Goal: Check status: Check status

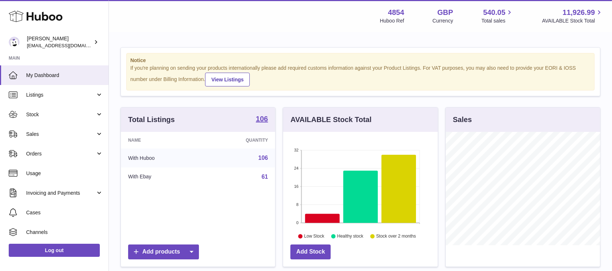
scroll to position [113, 154]
click at [69, 130] on link "Sales" at bounding box center [54, 134] width 108 height 20
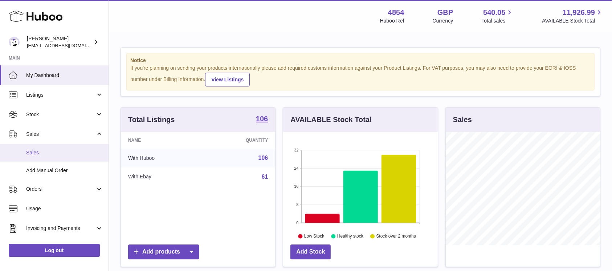
click at [55, 154] on span "Sales" at bounding box center [64, 152] width 77 height 7
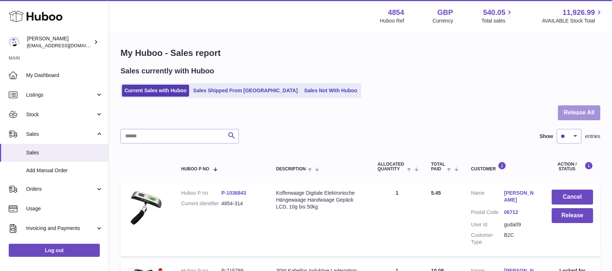
click at [580, 114] on button "Release All" at bounding box center [579, 112] width 42 height 15
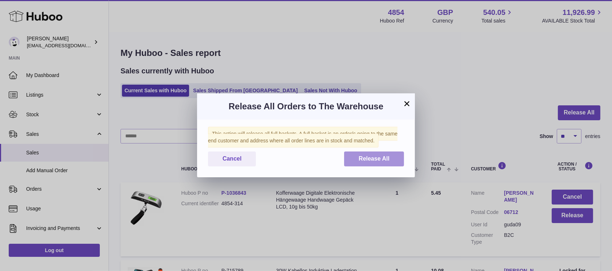
click at [382, 156] on span "Release All" at bounding box center [374, 158] width 31 height 6
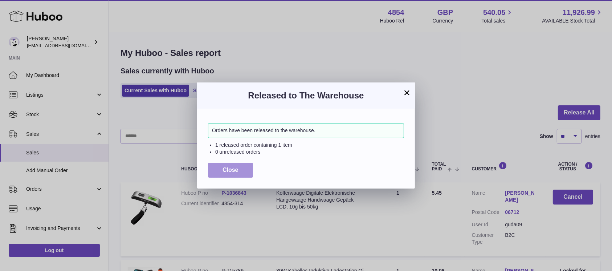
click at [235, 174] on button "Close" at bounding box center [230, 170] width 45 height 15
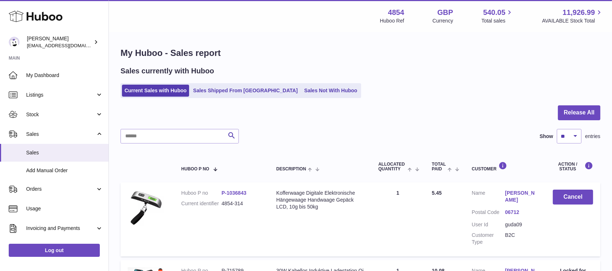
click at [302, 94] on link "Sales Not With Huboo" at bounding box center [331, 91] width 58 height 12
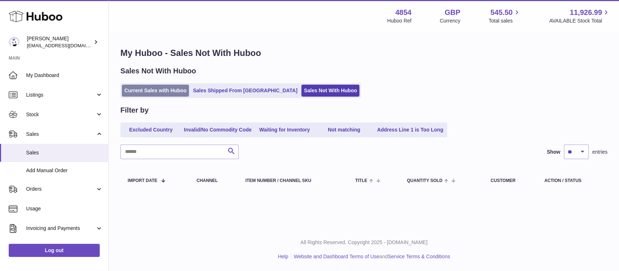
click at [178, 85] on link "Current Sales with Huboo" at bounding box center [155, 91] width 67 height 12
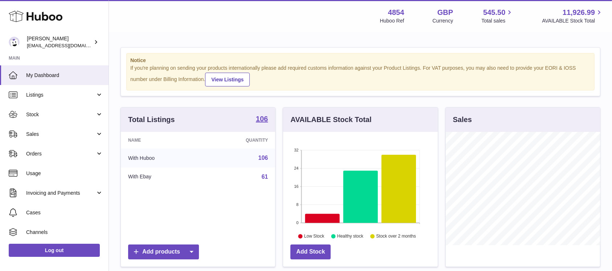
scroll to position [113, 154]
click at [57, 141] on link "Sales" at bounding box center [54, 134] width 108 height 20
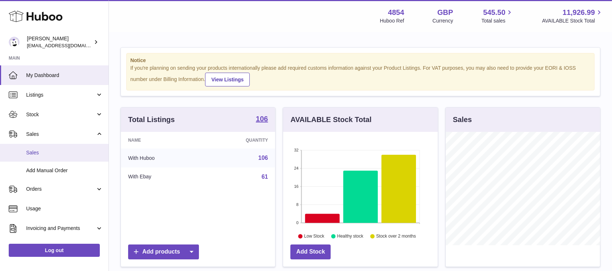
click at [52, 152] on span "Sales" at bounding box center [64, 152] width 77 height 7
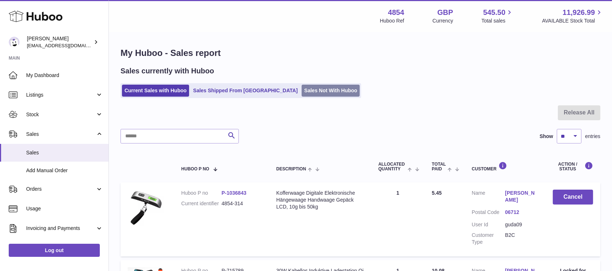
click at [302, 91] on link "Sales Not With Huboo" at bounding box center [331, 91] width 58 height 12
